Goal: Navigation & Orientation: Find specific page/section

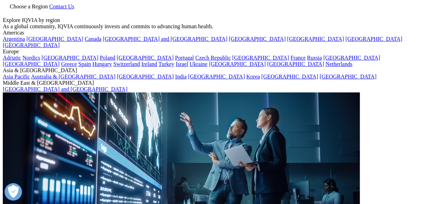
click at [74, 9] on link "Contact Us" at bounding box center [61, 6] width 25 height 6
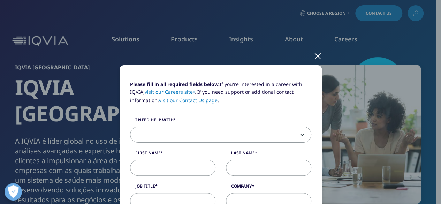
click at [314, 52] on div at bounding box center [318, 55] width 8 height 19
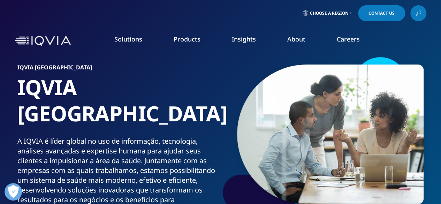
click at [352, 15] on link "Choose a Region" at bounding box center [327, 13] width 52 height 16
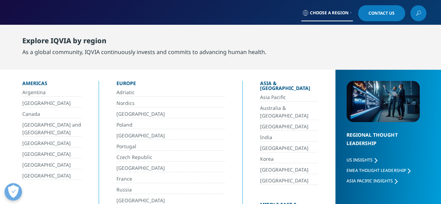
click at [29, 103] on link "[GEOGRAPHIC_DATA]" at bounding box center [51, 103] width 59 height 8
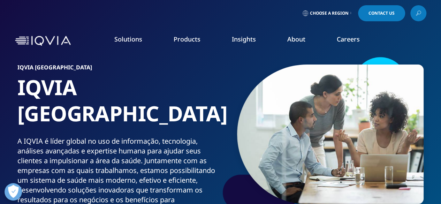
click at [243, 38] on link "Insights" at bounding box center [244, 39] width 24 height 8
